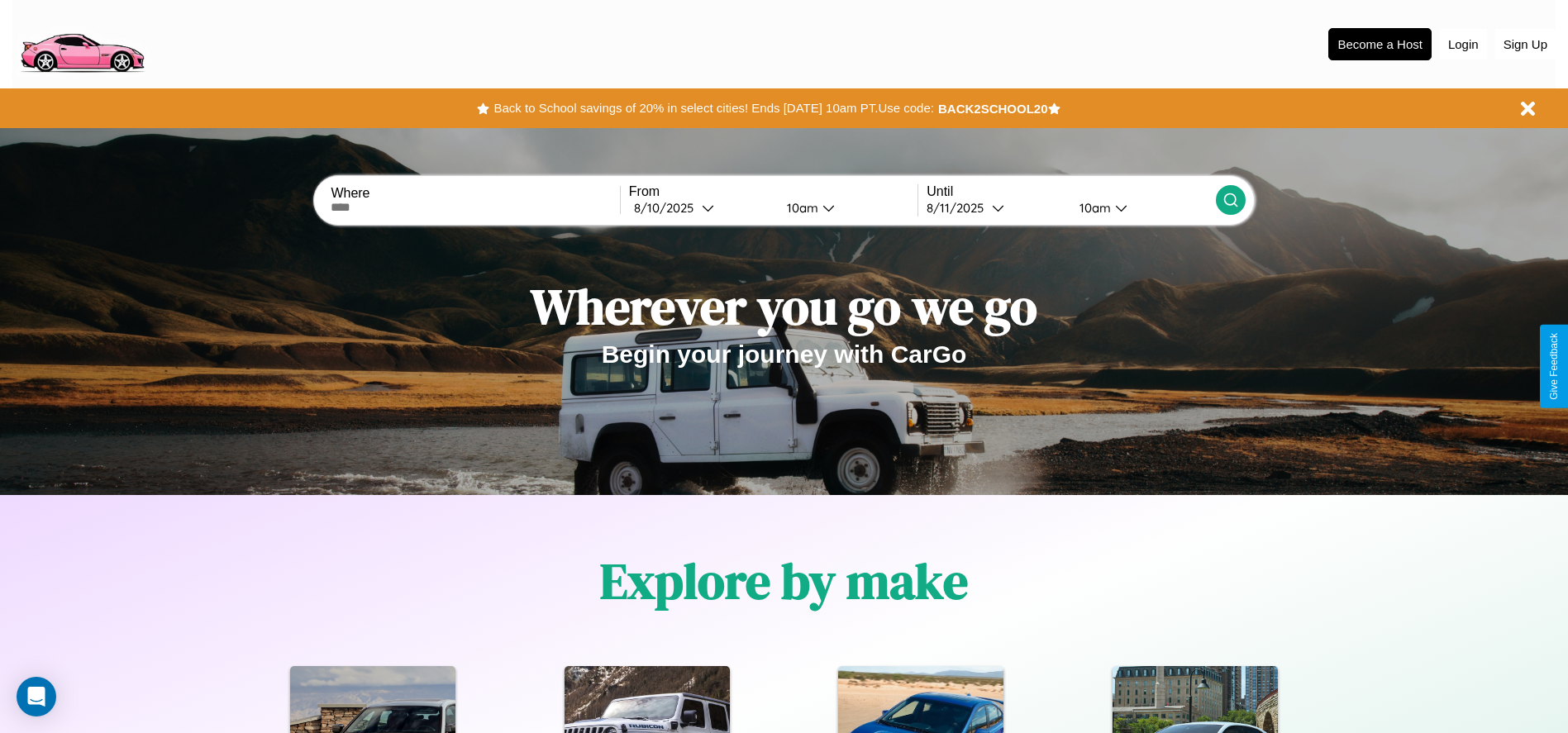
scroll to position [2372, 0]
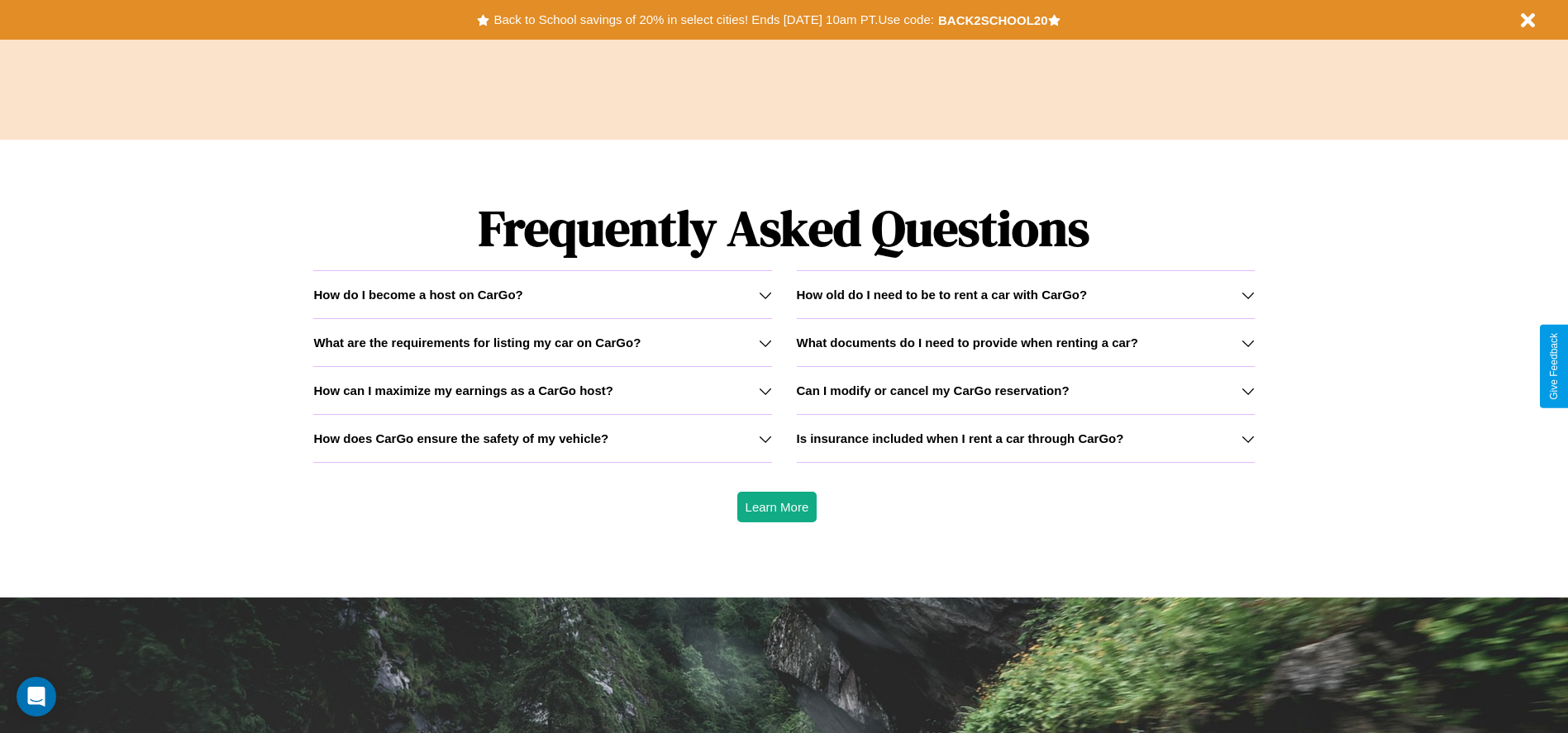
click at [765, 295] on icon at bounding box center [766, 295] width 13 height 13
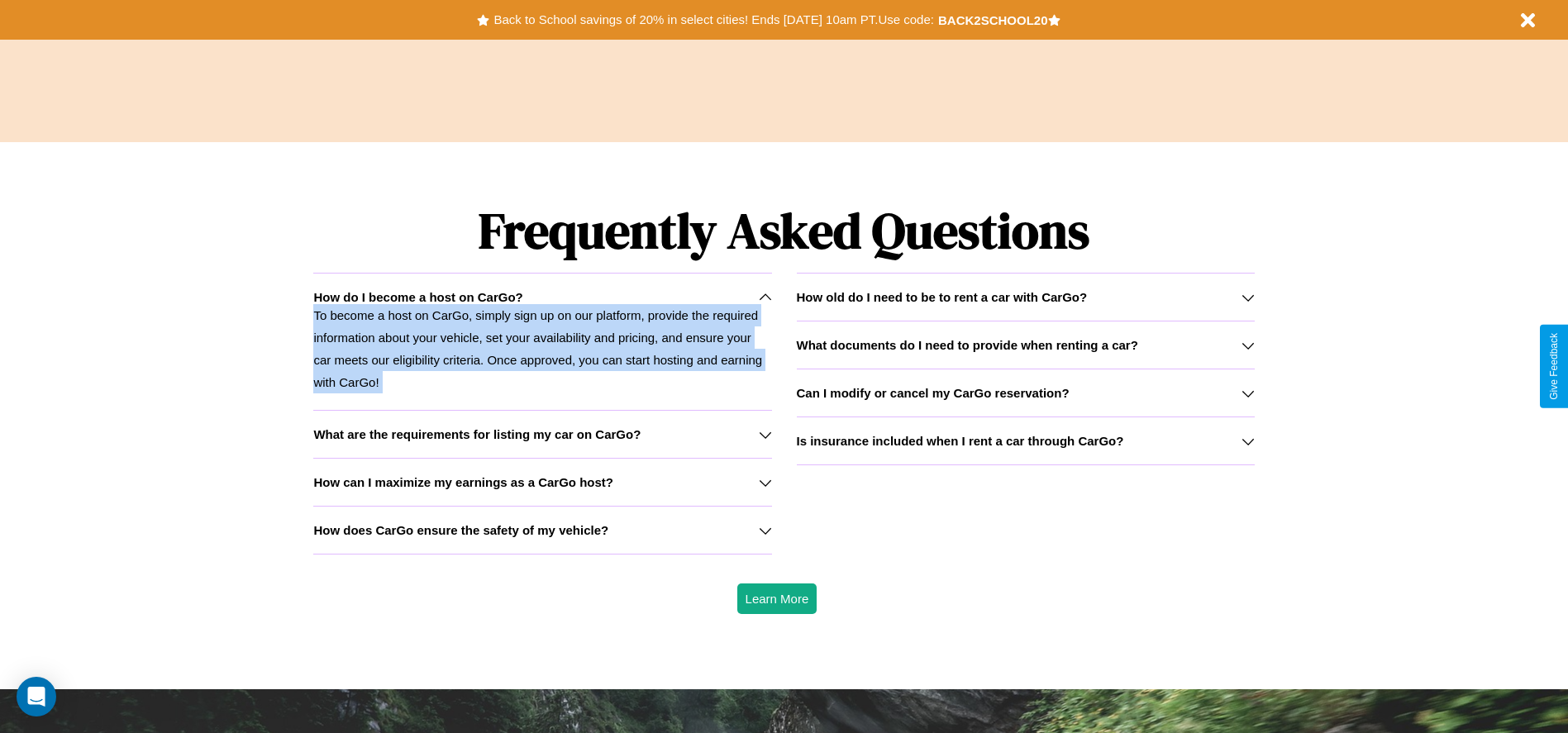
scroll to position [344, 0]
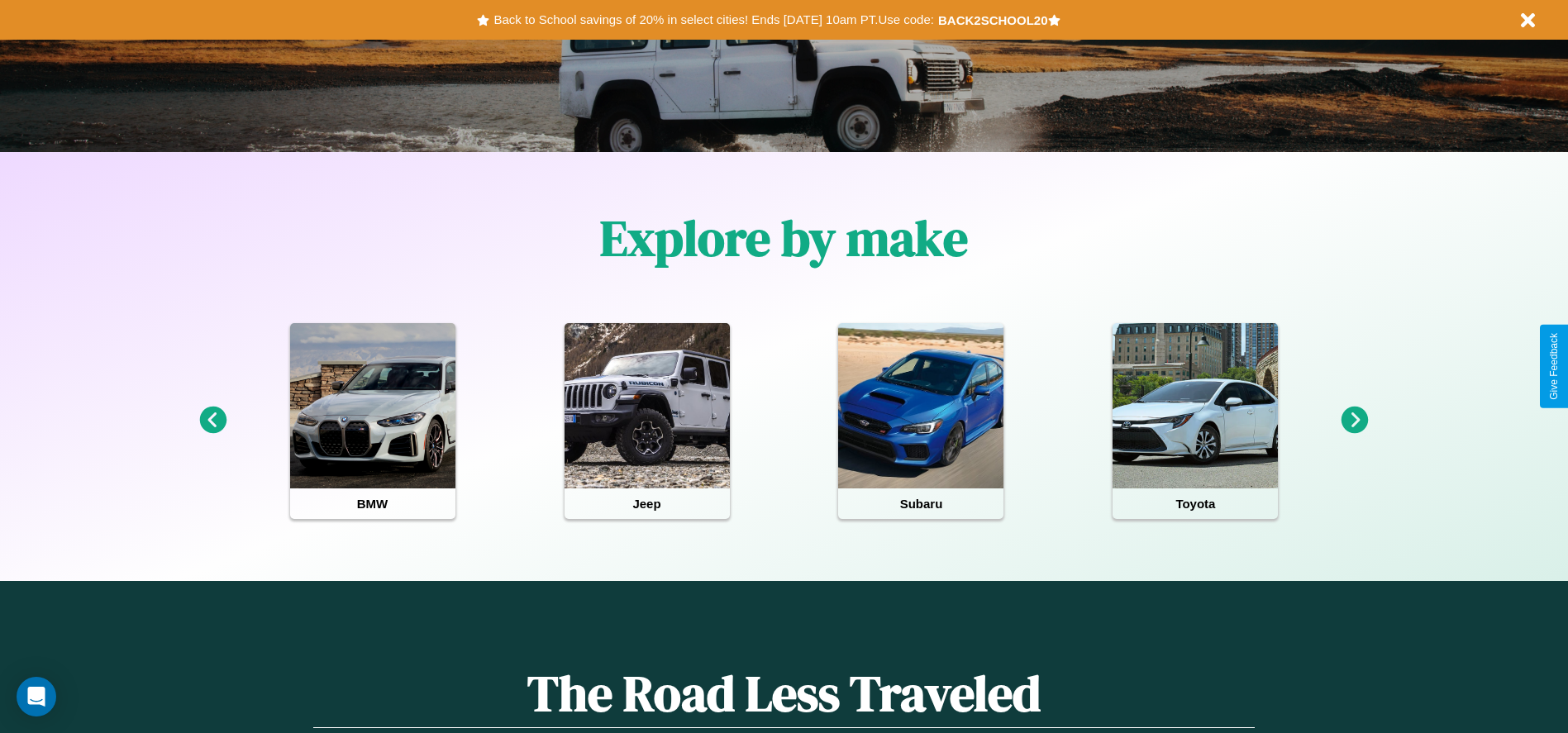
click at [1355, 420] on icon at bounding box center [1354, 420] width 27 height 27
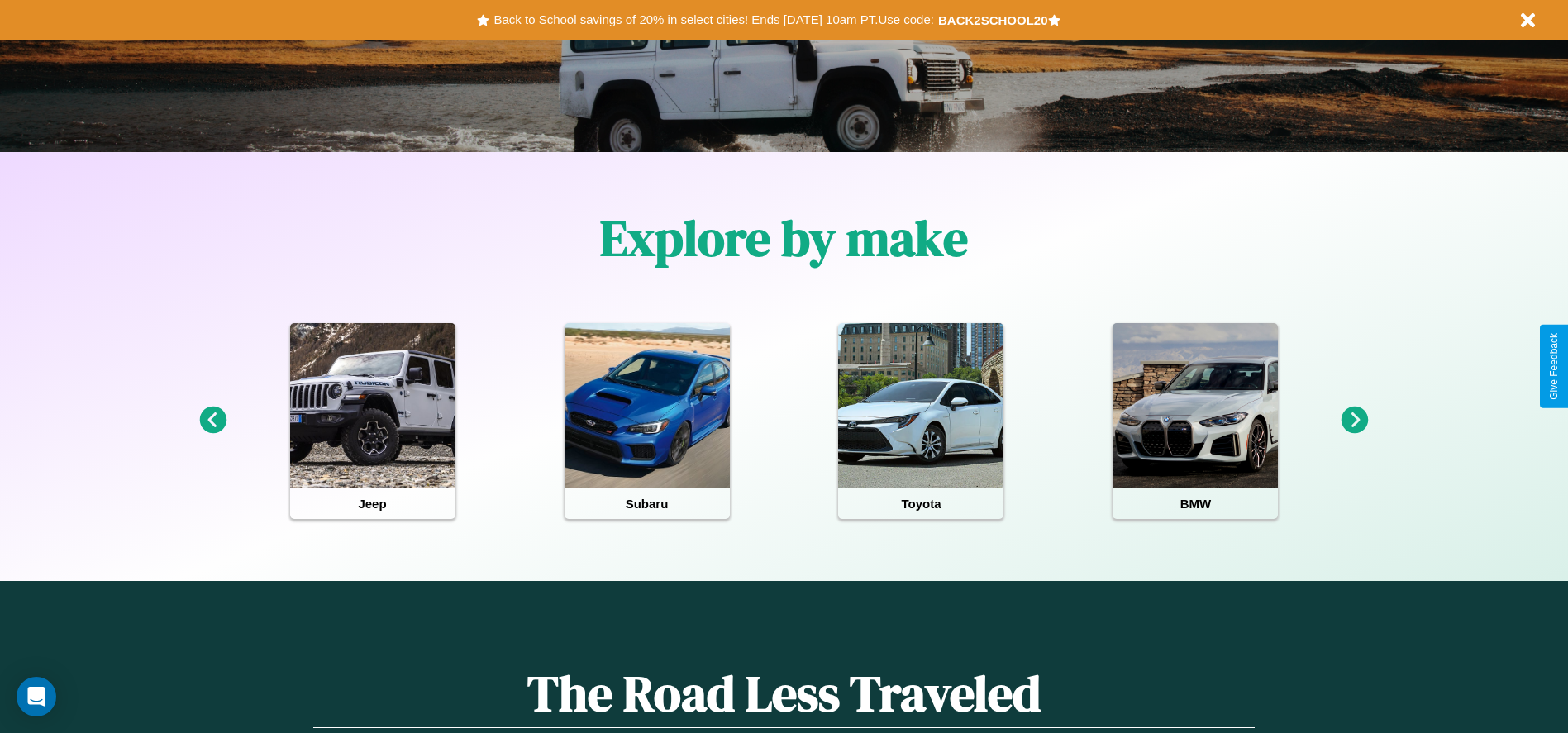
click at [1355, 420] on icon at bounding box center [1354, 420] width 27 height 27
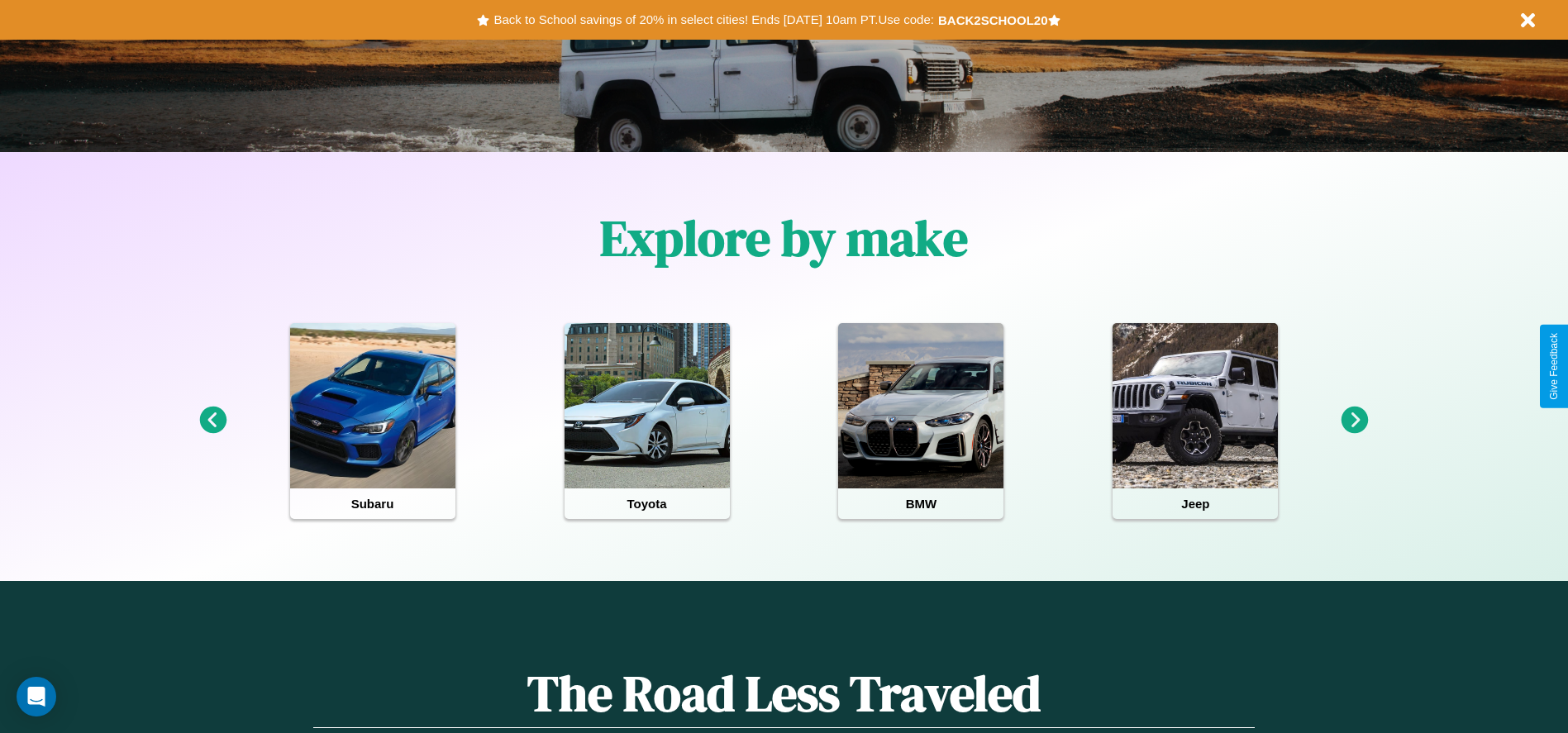
click at [212, 420] on icon at bounding box center [212, 420] width 27 height 27
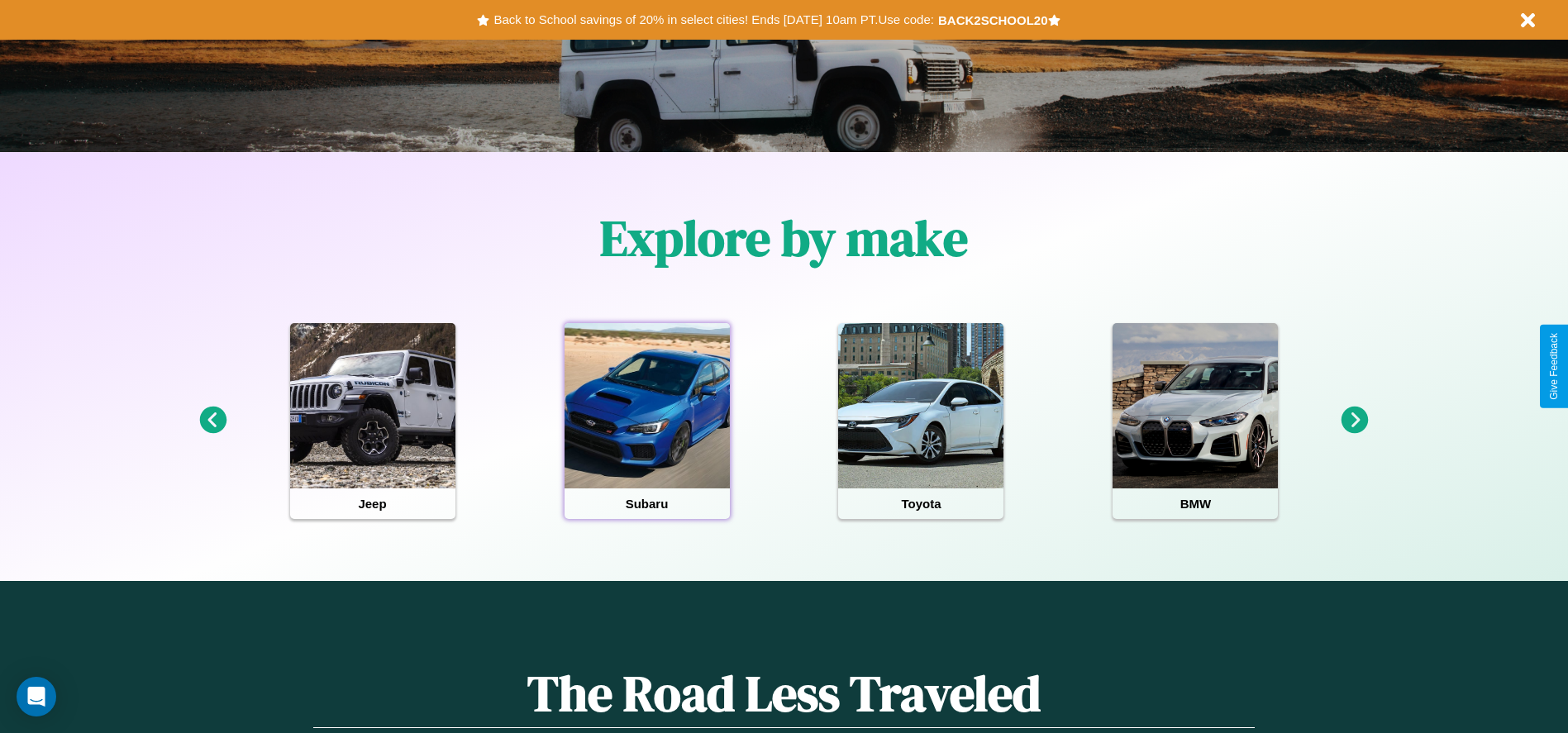
click at [647, 420] on div at bounding box center [647, 405] width 165 height 165
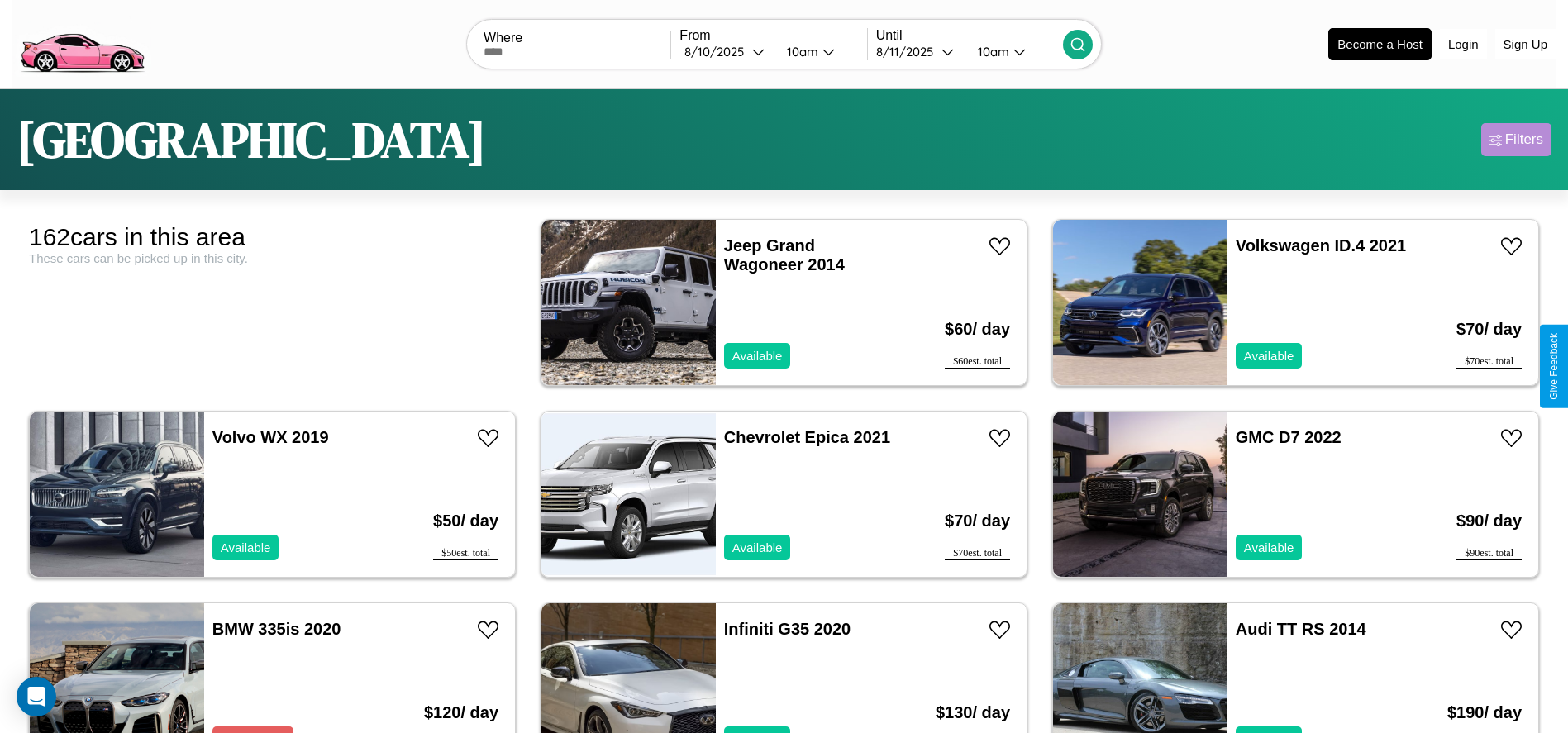
click at [1515, 140] on div "Filters" at bounding box center [1524, 140] width 38 height 17
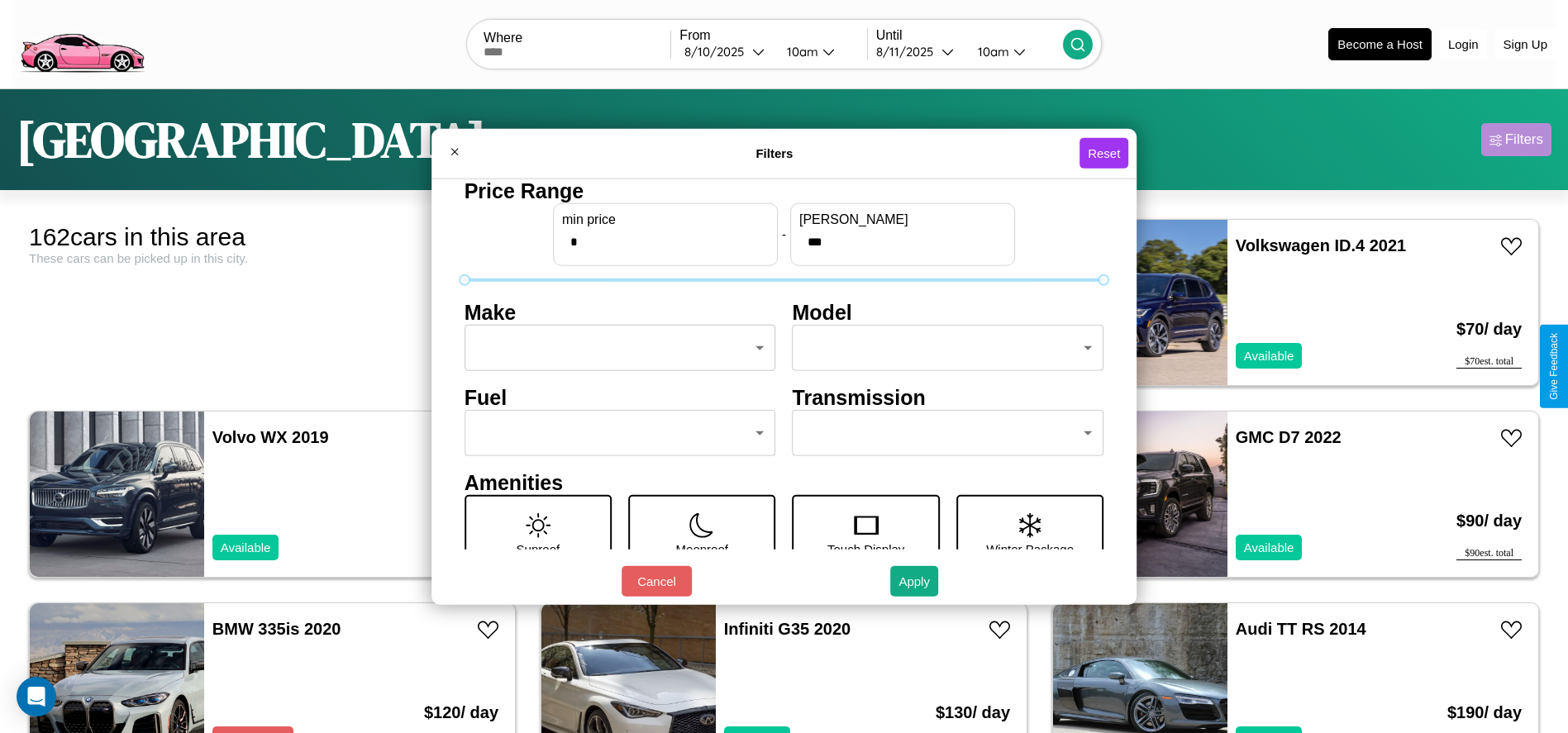
scroll to position [69, 0]
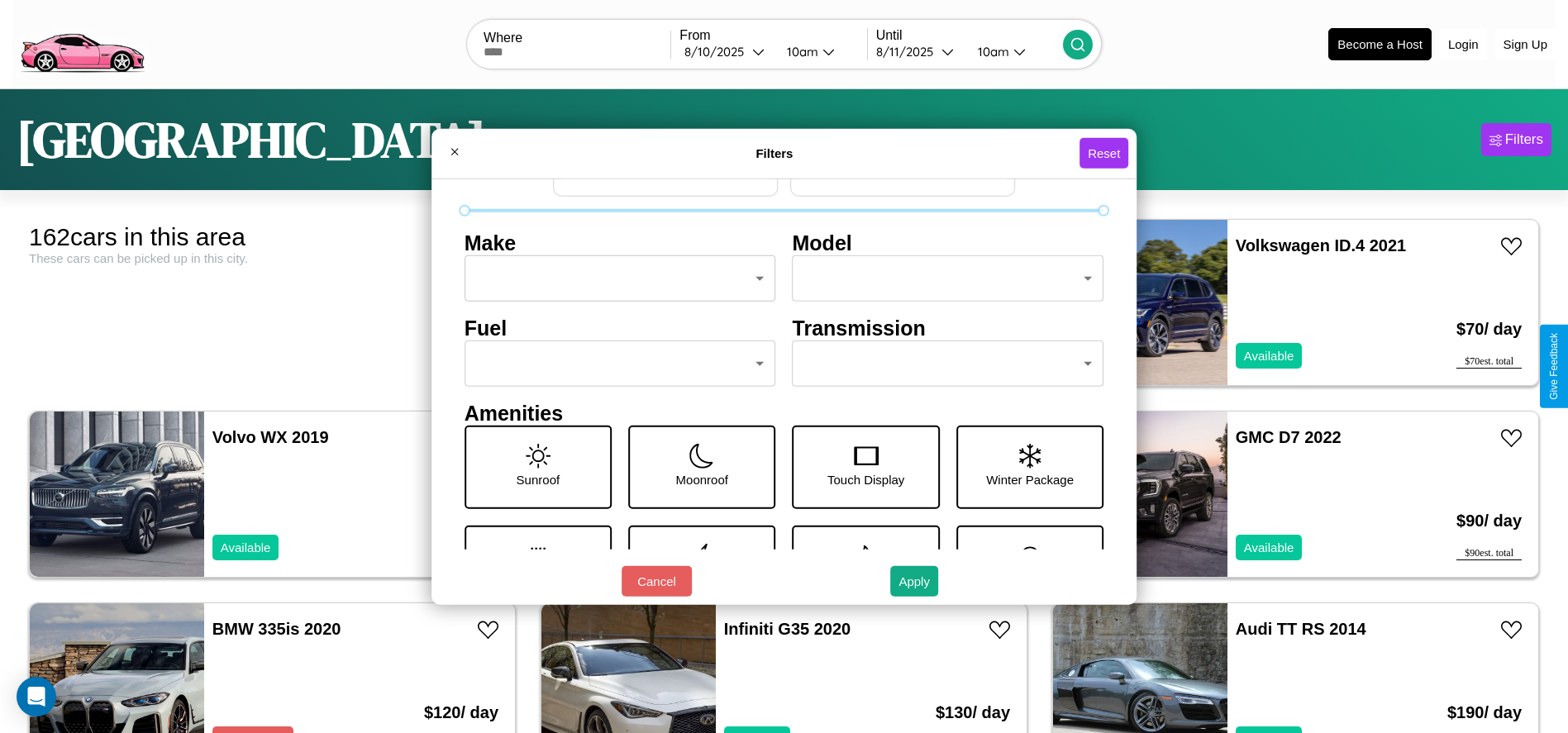
click at [615, 364] on body "CarGo Where From [DATE] 10am Until [DATE] 10am Become a Host Login Sign Up Lond…" at bounding box center [784, 418] width 1568 height 835
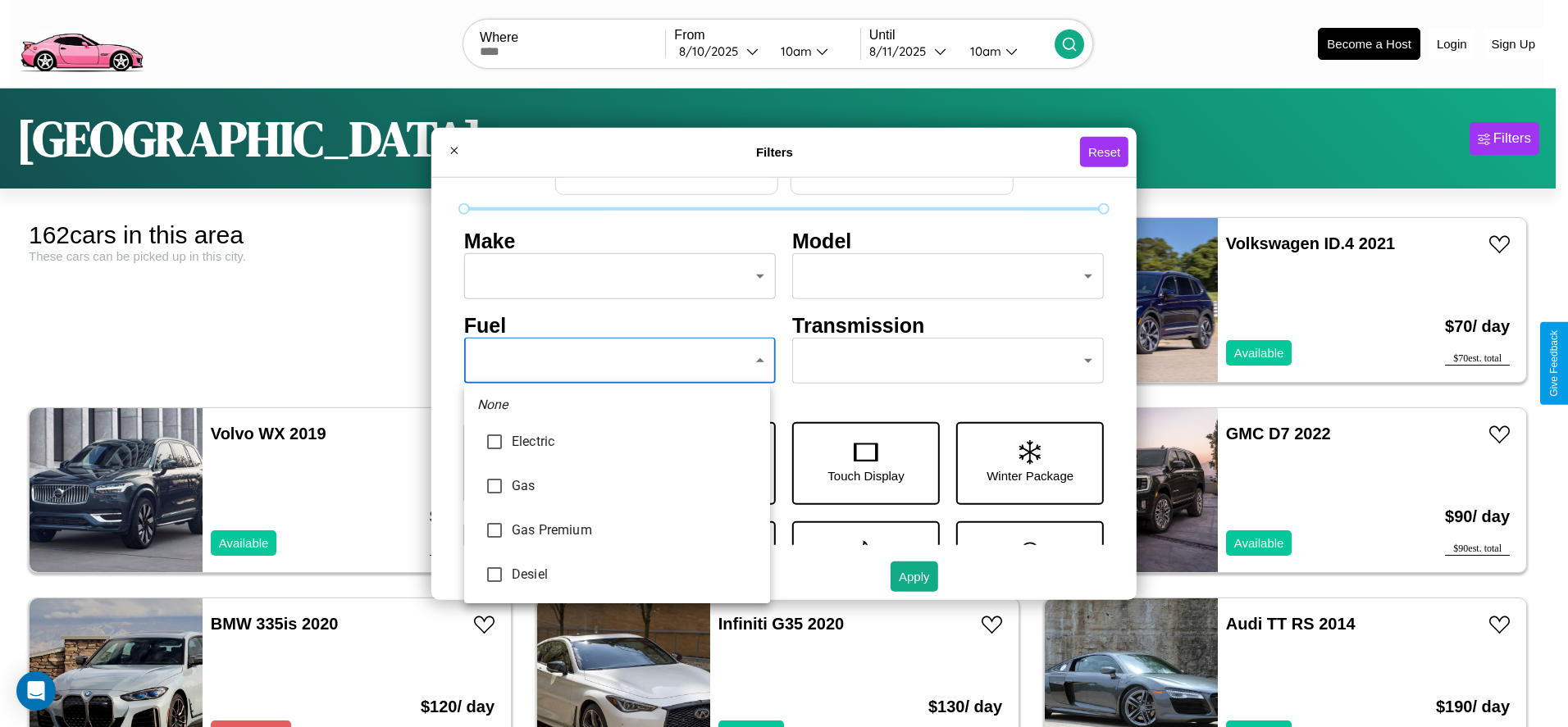
type input "***"
click at [616, 361] on div at bounding box center [784, 363] width 1568 height 727
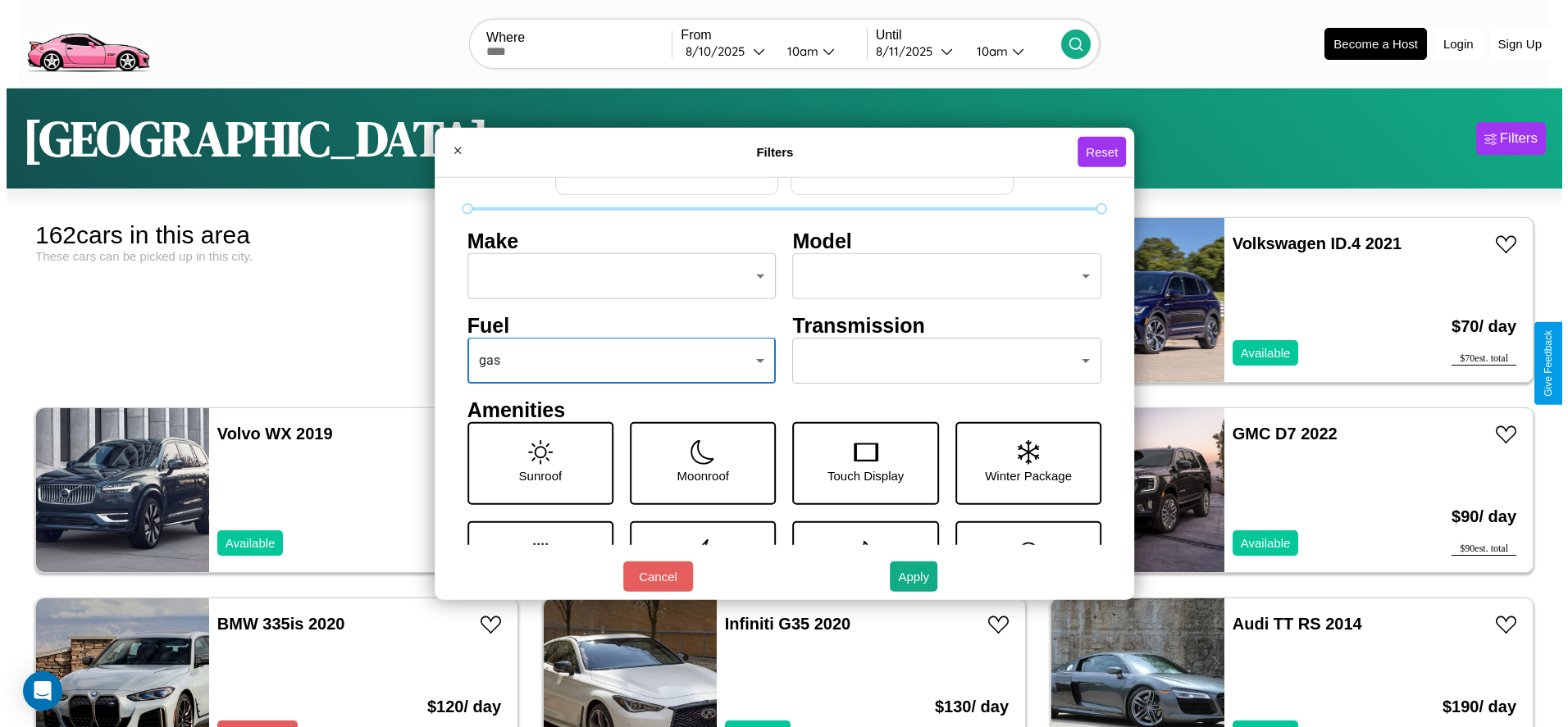
scroll to position [0, 0]
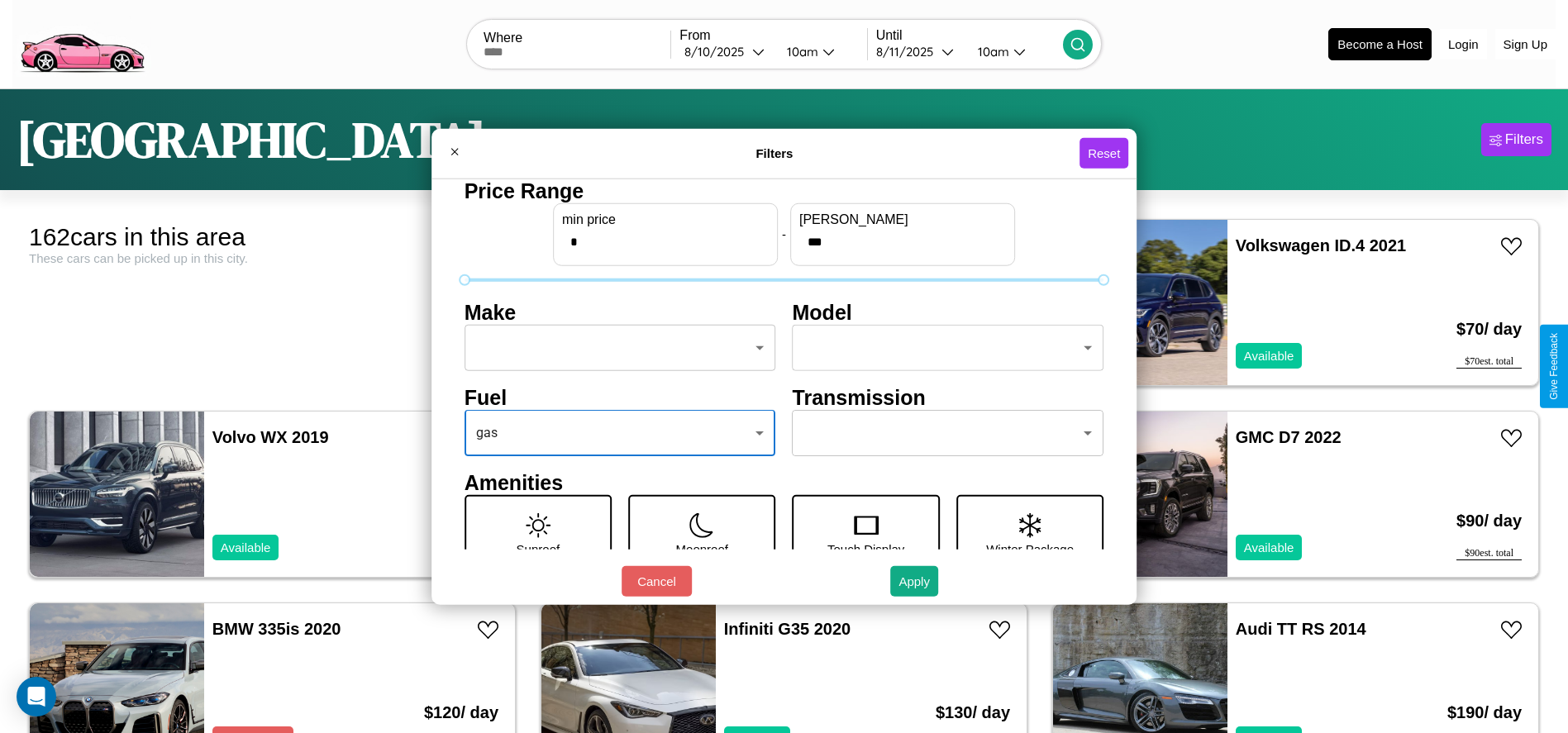
click at [615, 348] on body "CarGo Where From [DATE] 10am Until [DATE] 10am Become a Host Login Sign Up Lond…" at bounding box center [784, 418] width 1568 height 835
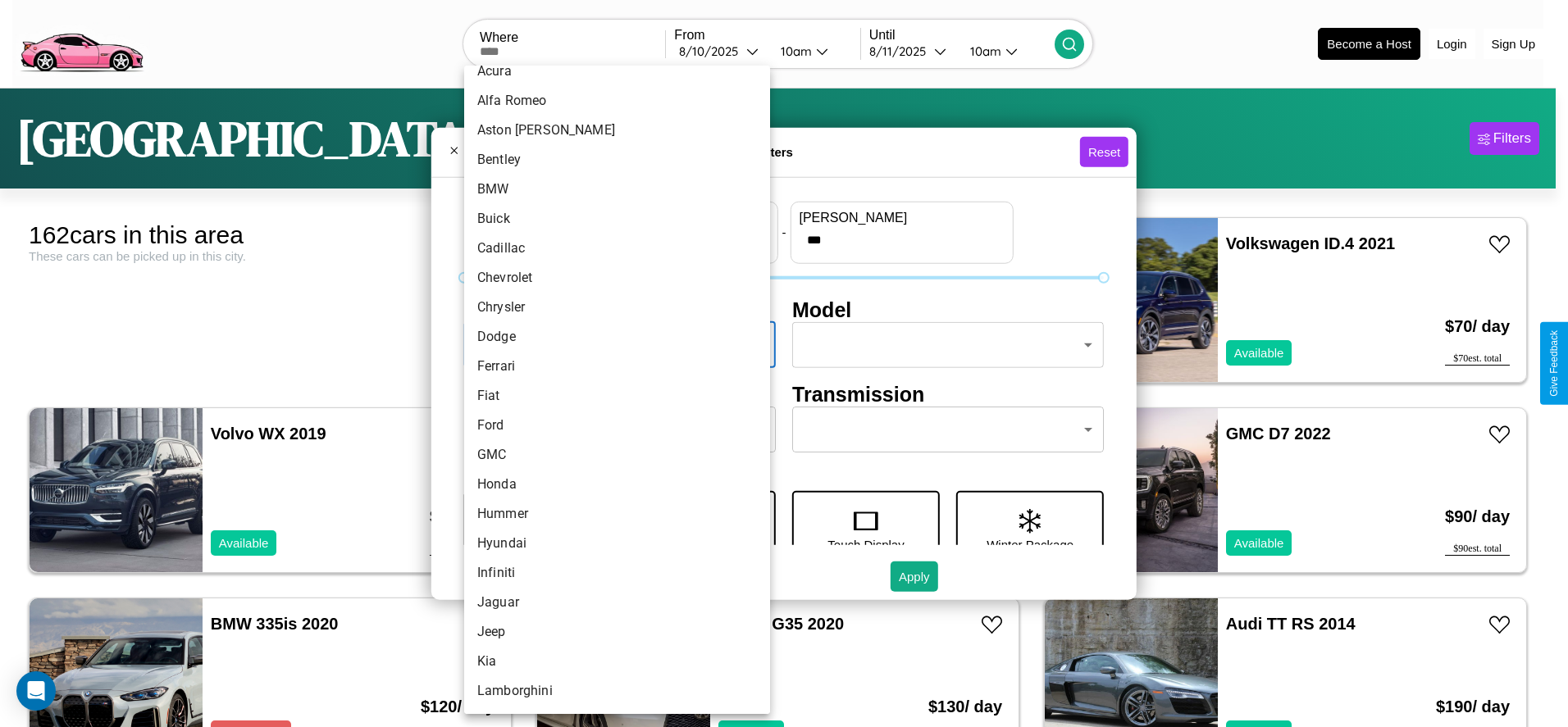
scroll to position [111, 0]
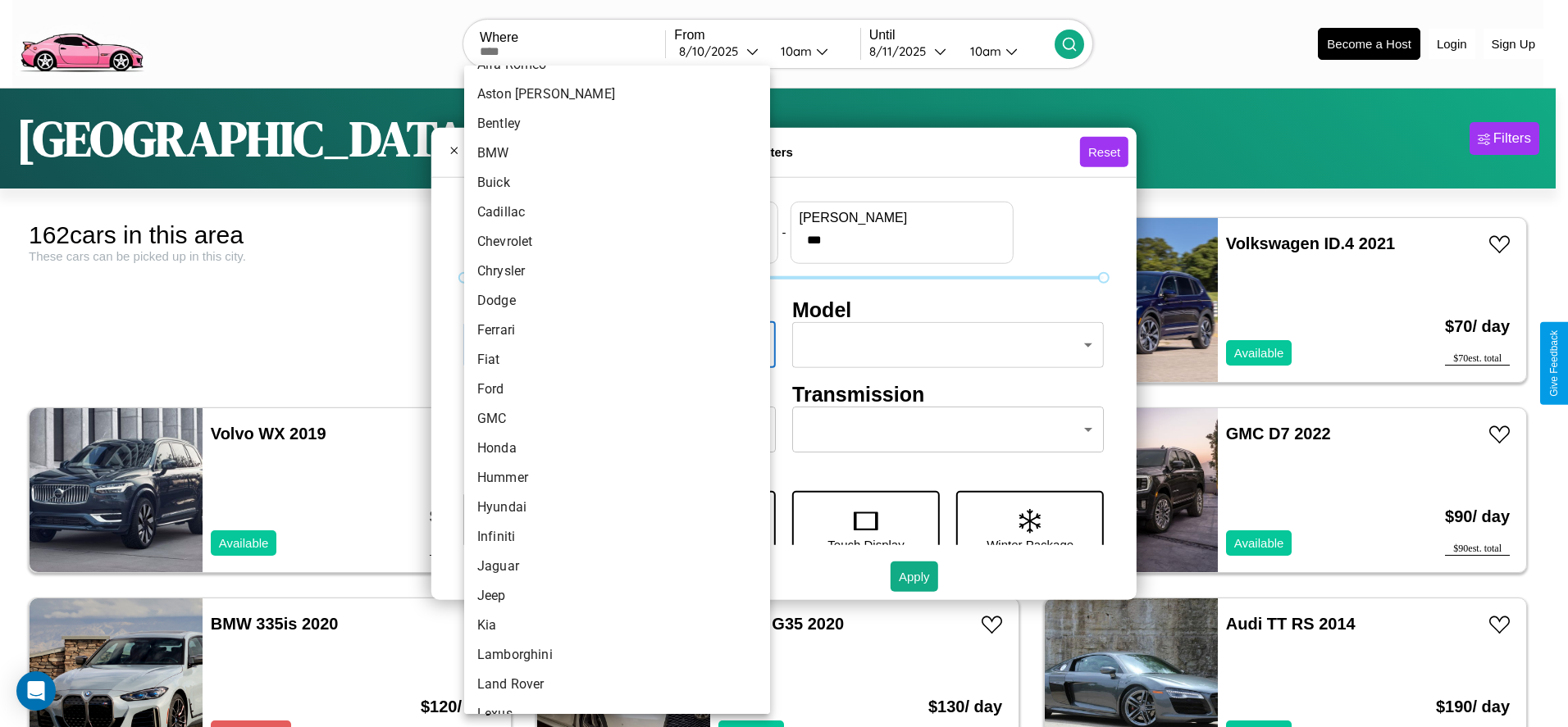
click at [611, 389] on li "Ford" at bounding box center [617, 390] width 306 height 30
type input "****"
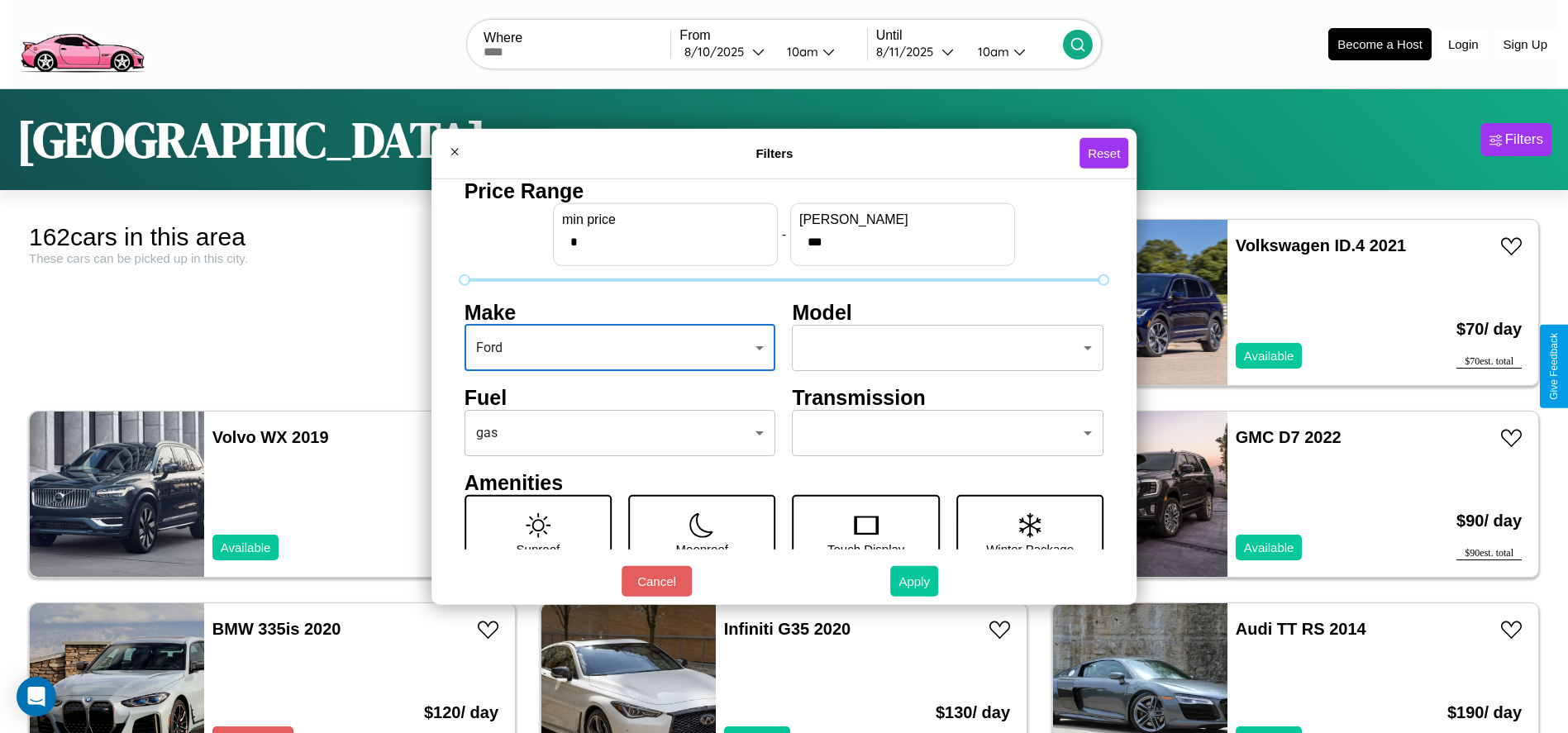
click at [915, 581] on button "Apply" at bounding box center [914, 581] width 48 height 31
